Goal: Book appointment/travel/reservation

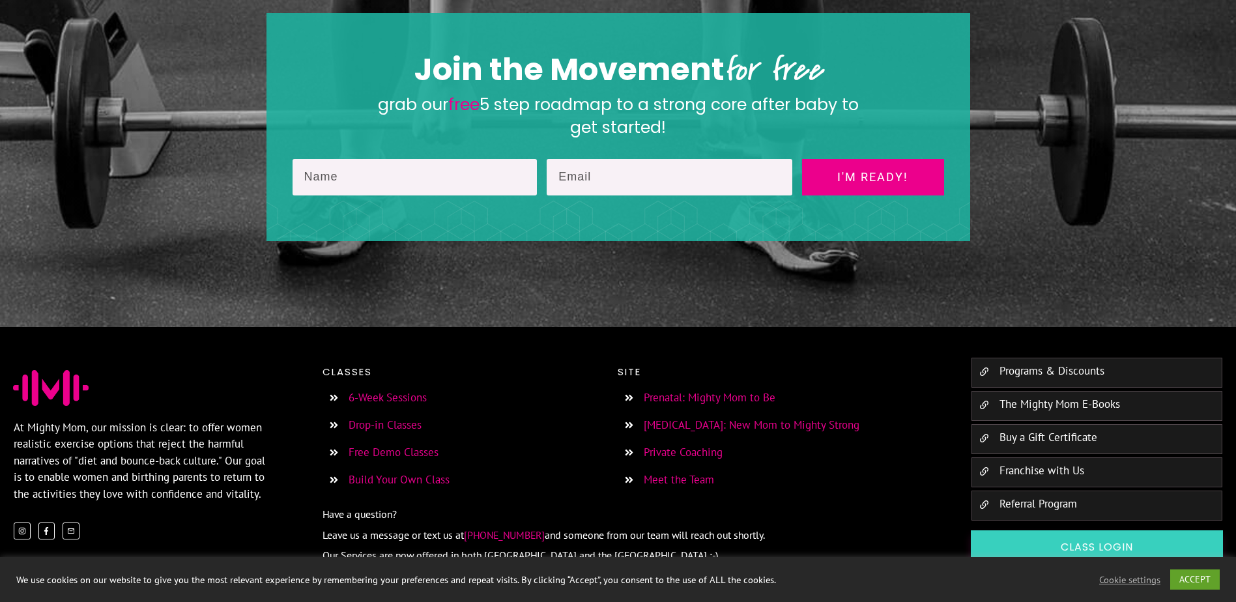
scroll to position [2000, 0]
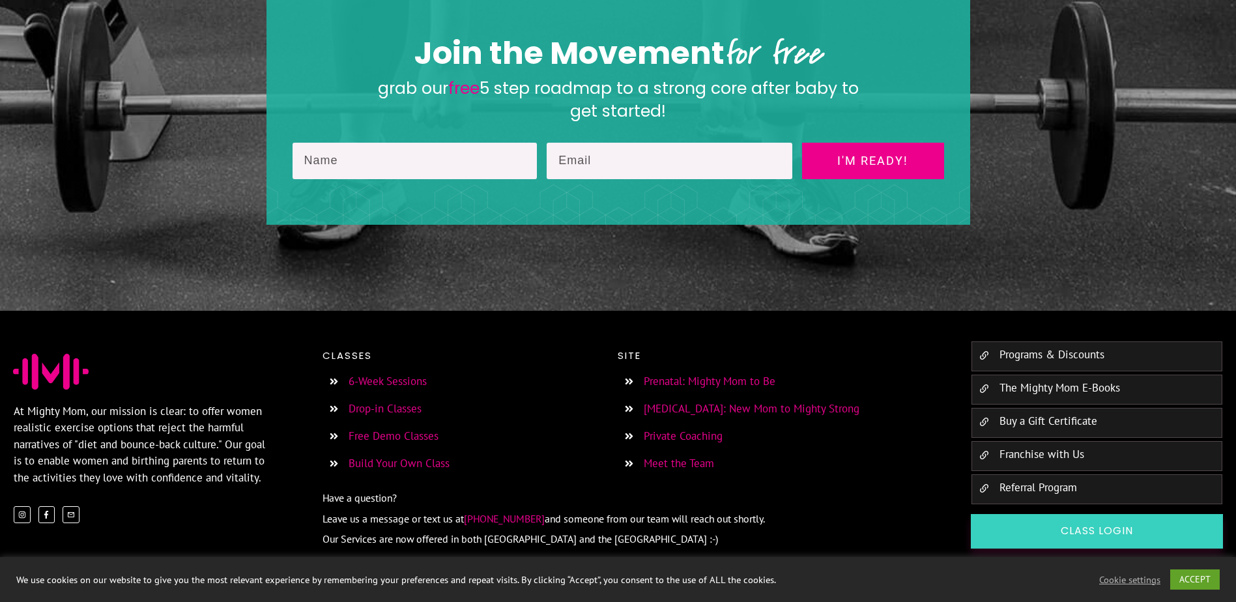
click at [390, 374] on link "6-Week Sessions" at bounding box center [388, 381] width 78 height 14
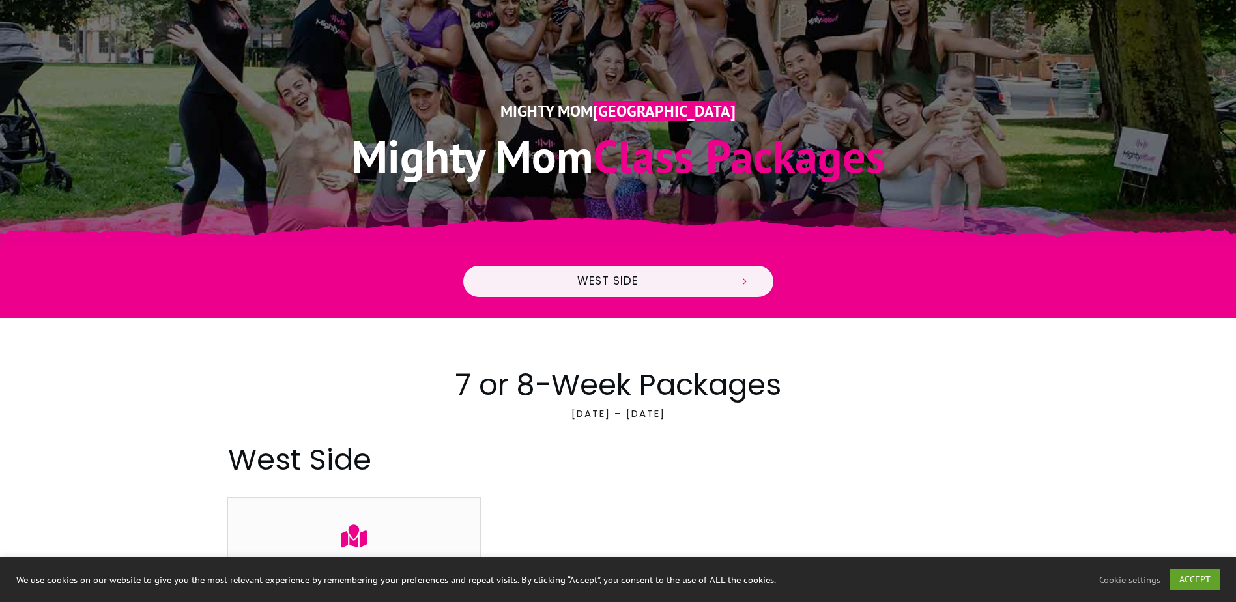
scroll to position [261, 0]
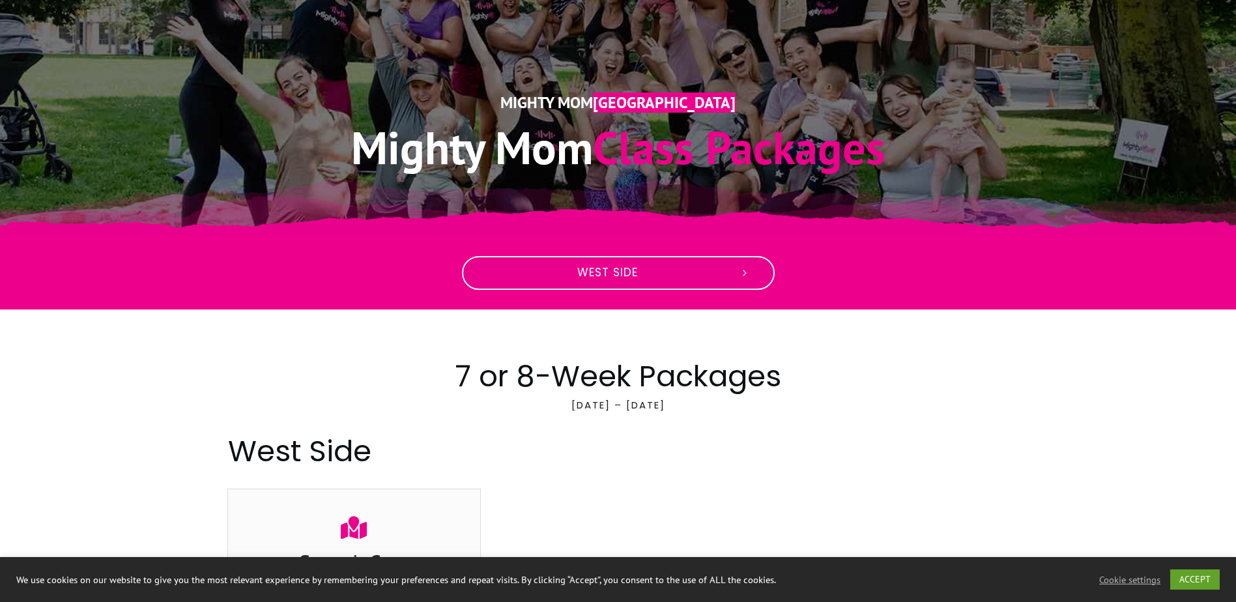
click at [710, 285] on link "West Side" at bounding box center [618, 273] width 313 height 34
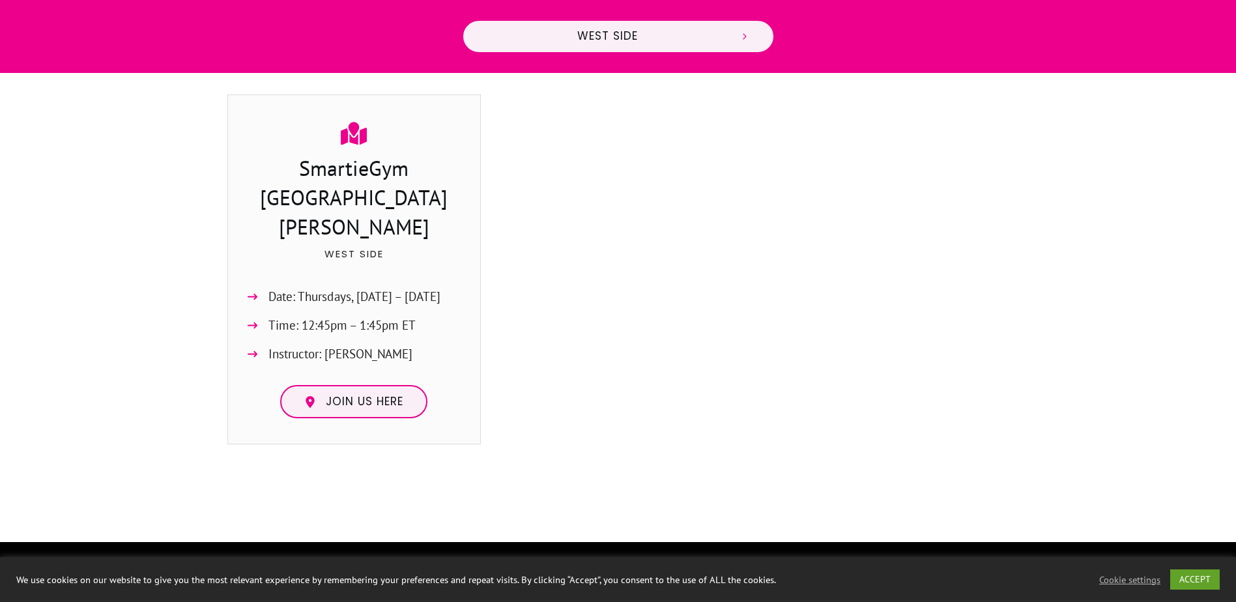
click at [711, 214] on div at bounding box center [618, 274] width 254 height 360
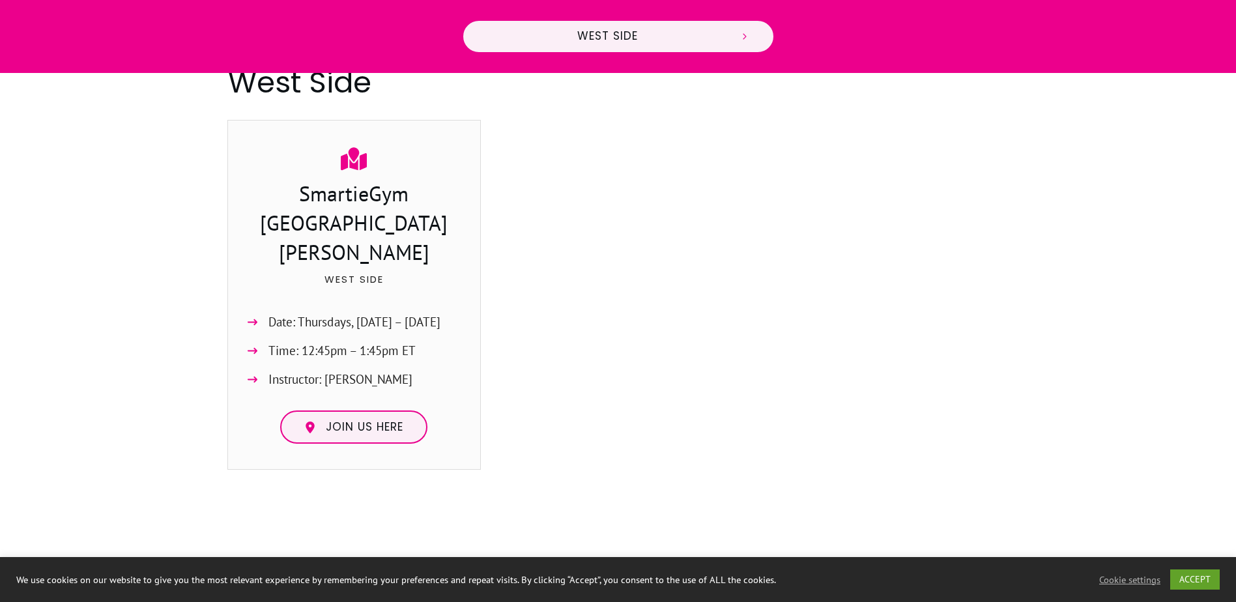
scroll to position [589, 0]
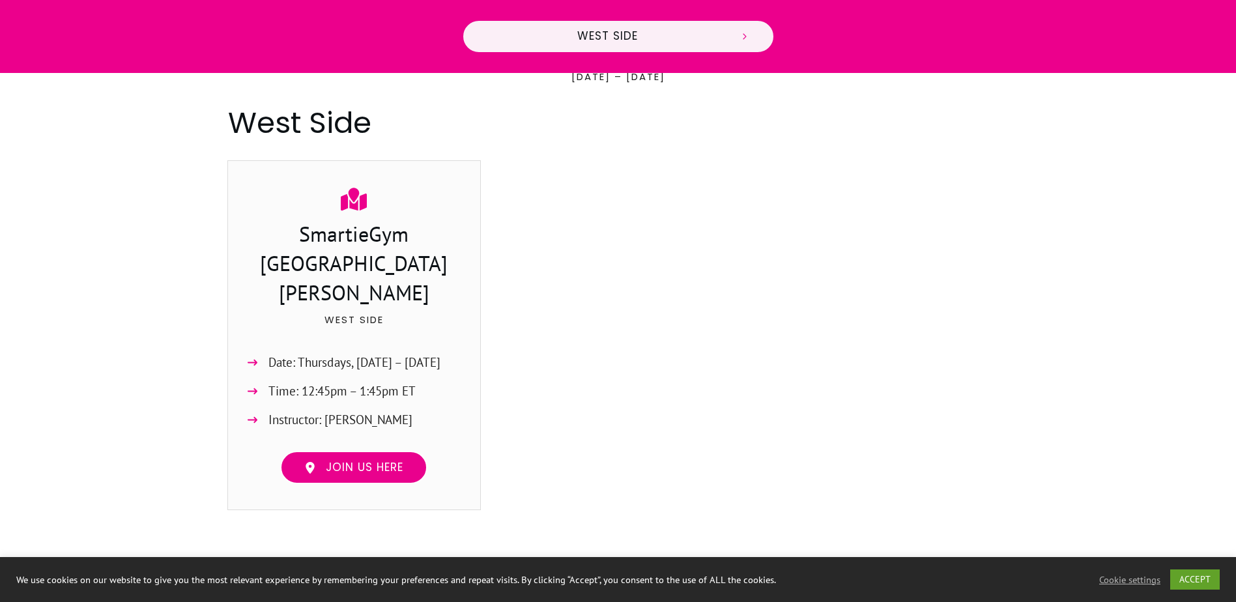
click at [355, 461] on span "Join us here" at bounding box center [365, 468] width 78 height 14
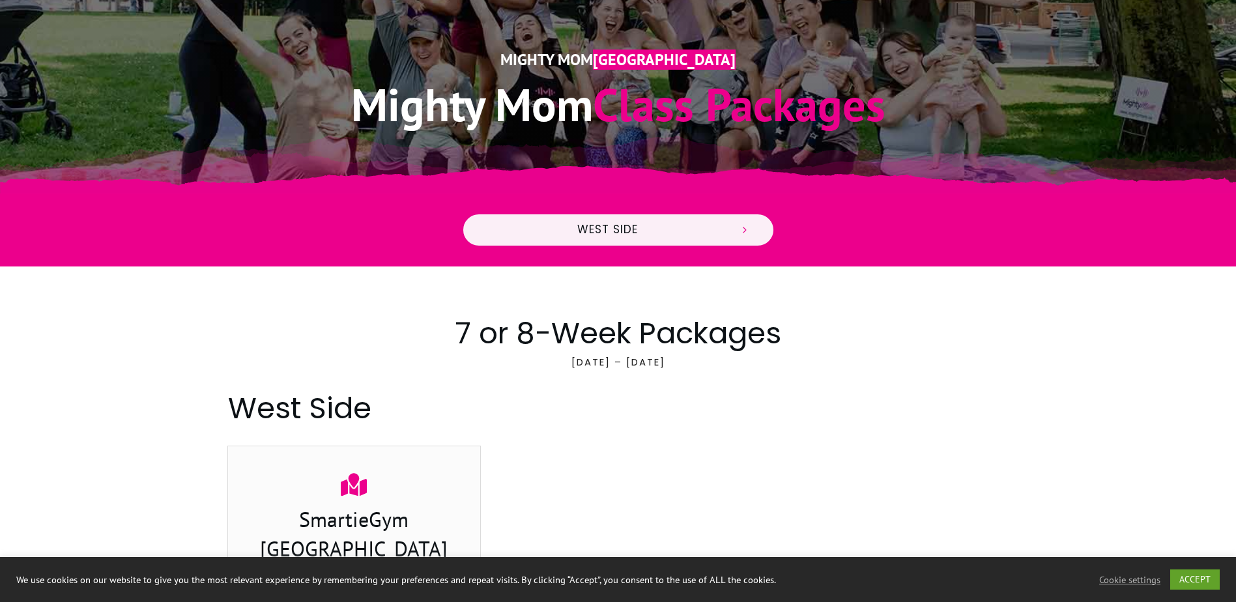
scroll to position [0, 0]
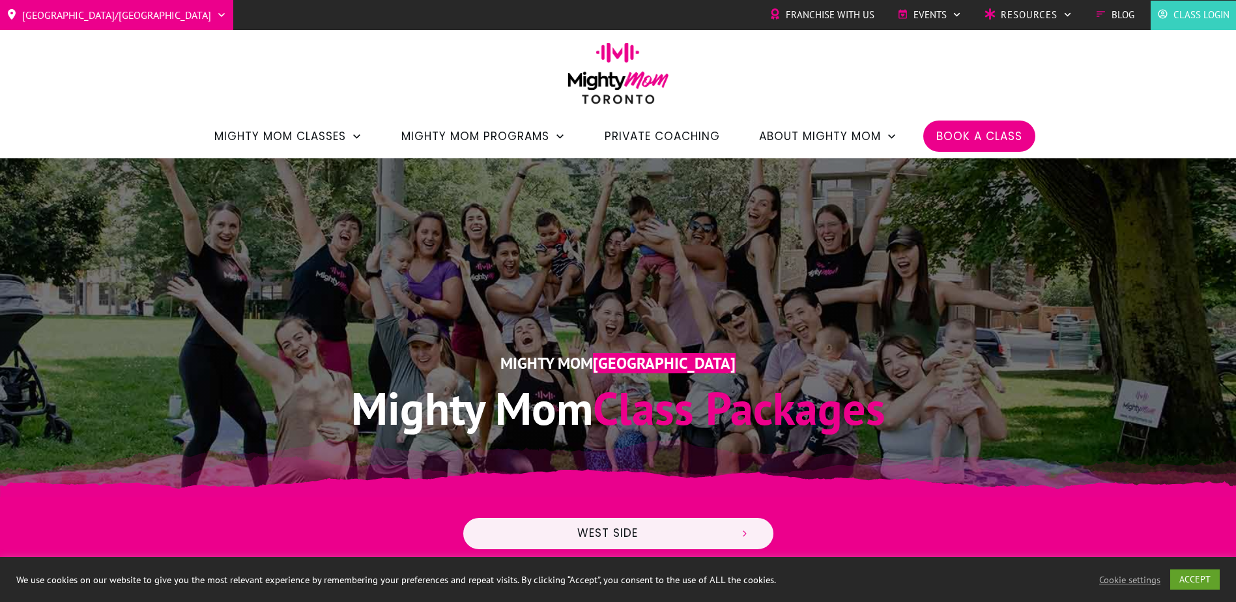
click at [607, 91] on img at bounding box center [618, 77] width 115 height 71
